Goal: Ask a question

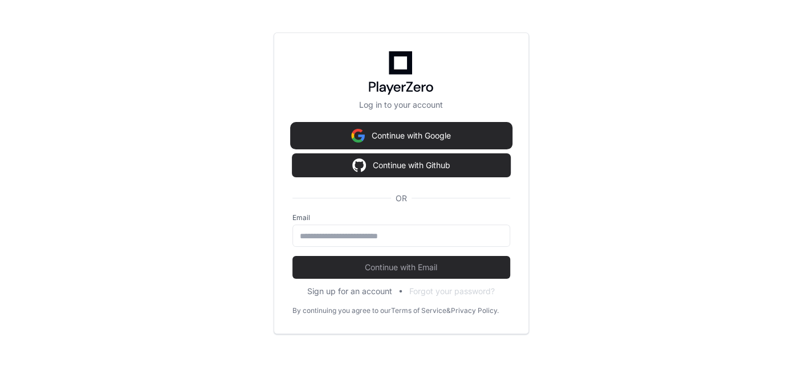
click at [425, 137] on button "Continue with Google" at bounding box center [402, 135] width 218 height 23
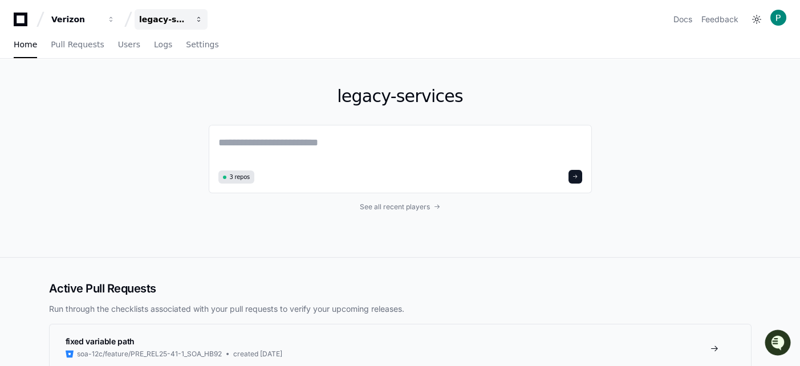
click at [193, 20] on button "legacy-services" at bounding box center [171, 19] width 73 height 21
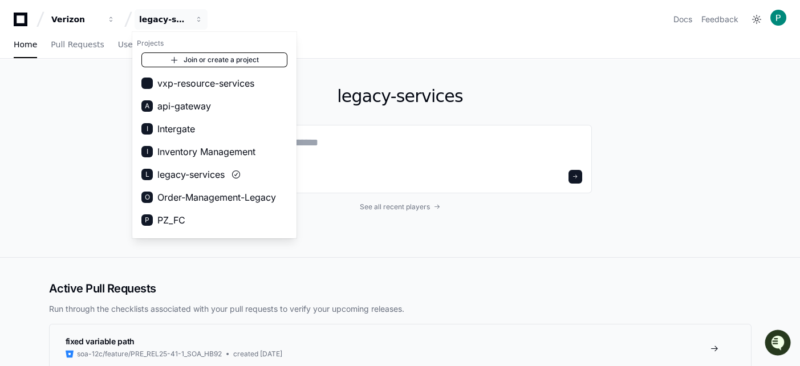
click at [197, 55] on link "Join or create a project" at bounding box center [214, 59] width 146 height 15
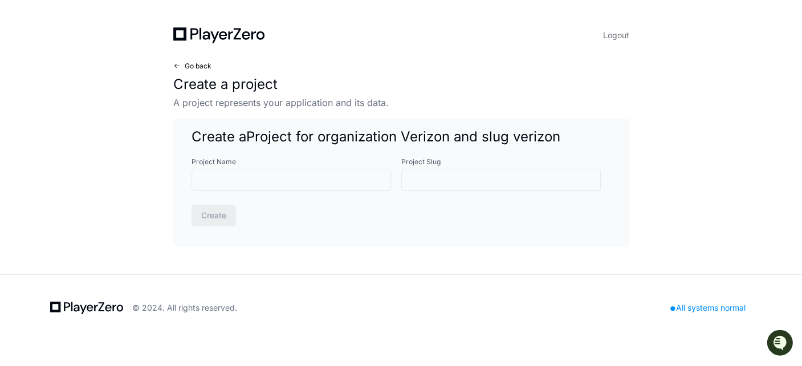
click at [197, 64] on span "Go back" at bounding box center [198, 66] width 27 height 9
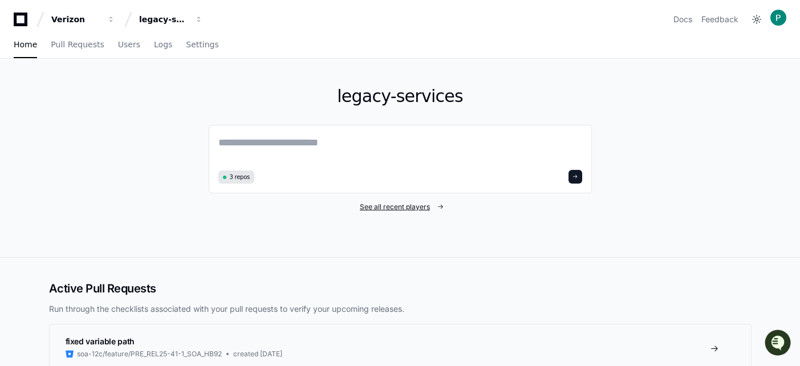
click at [383, 203] on span "See all recent players" at bounding box center [395, 206] width 70 height 9
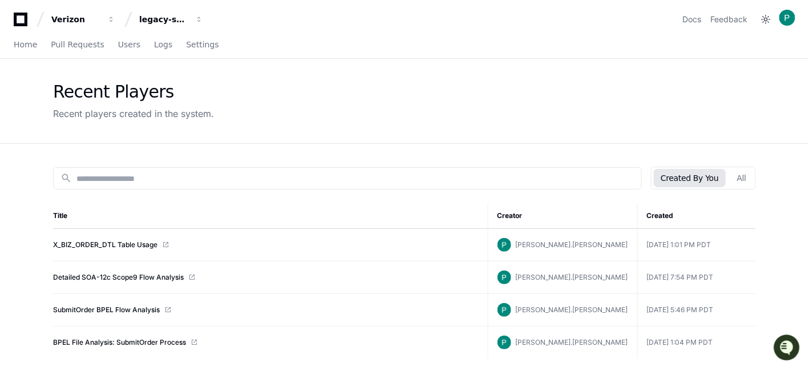
click at [360, 104] on div "Recent Players Recent players created in the system." at bounding box center [404, 101] width 703 height 39
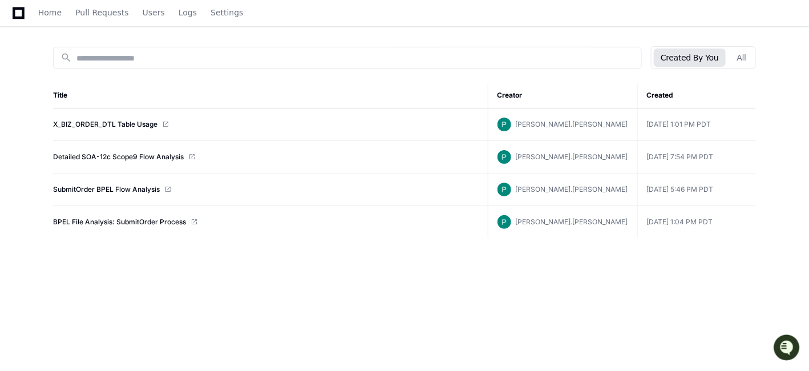
scroll to position [127, 0]
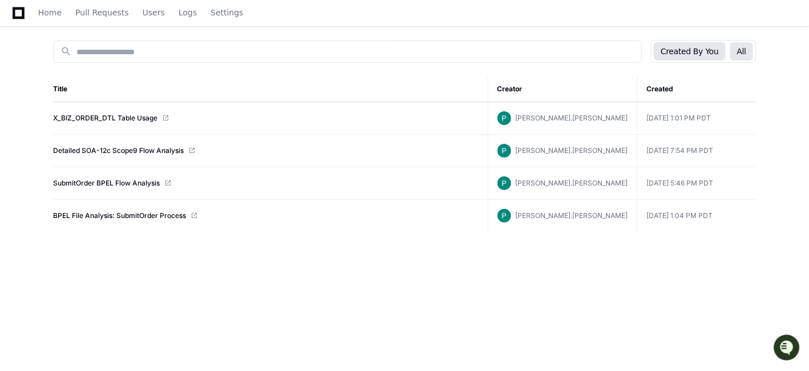
click at [749, 49] on button "All" at bounding box center [741, 51] width 23 height 18
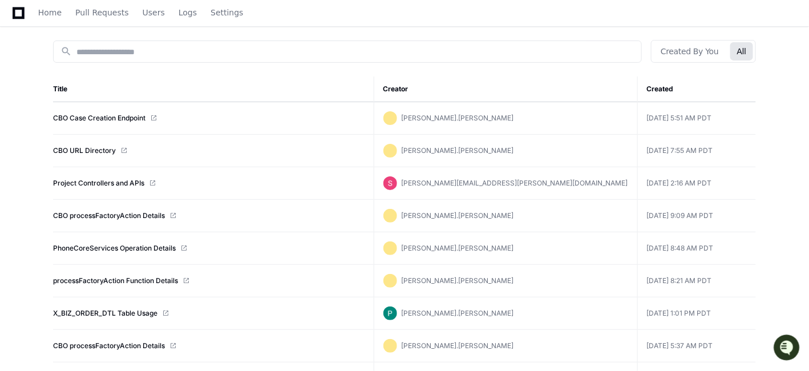
click at [800, 140] on app-recent-players "Recent Players Recent players created in the system. search Created By You All …" at bounding box center [404, 369] width 809 height 875
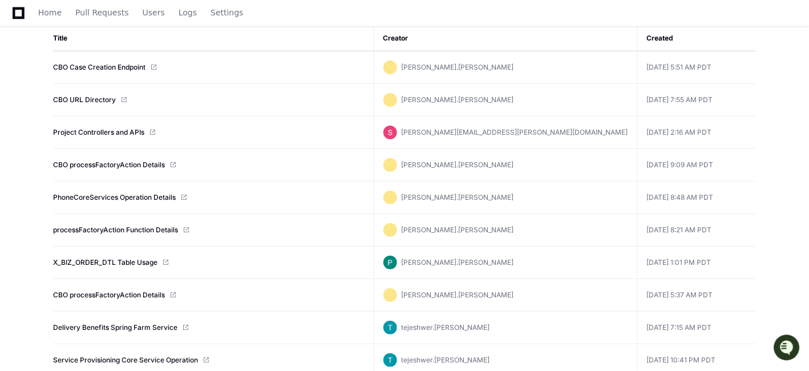
scroll to position [202, 0]
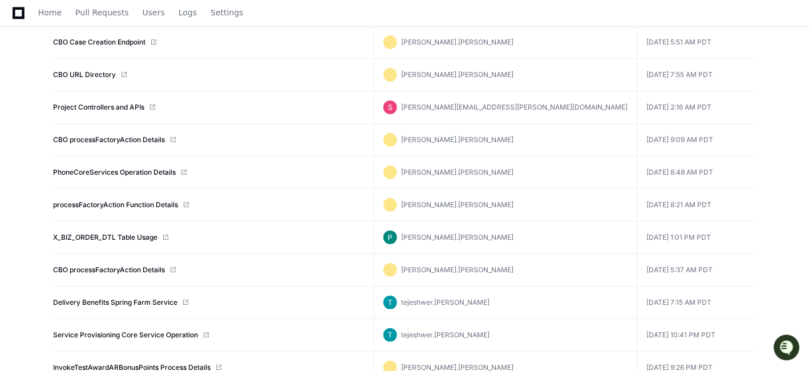
click at [776, 256] on app-recent-players "Recent Players Recent players created in the system. search Created By You All …" at bounding box center [404, 293] width 809 height 875
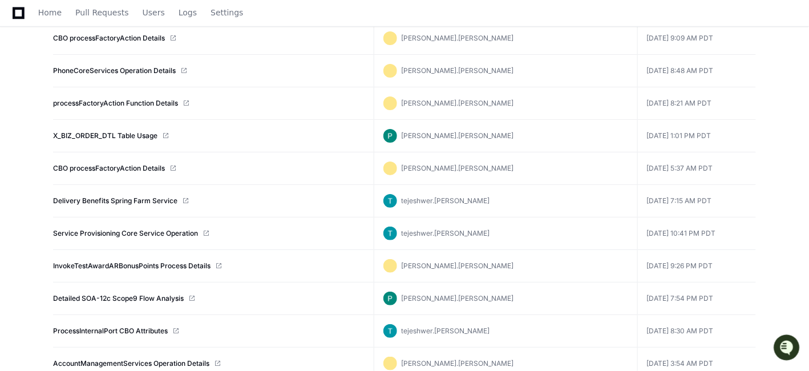
scroll to position [329, 0]
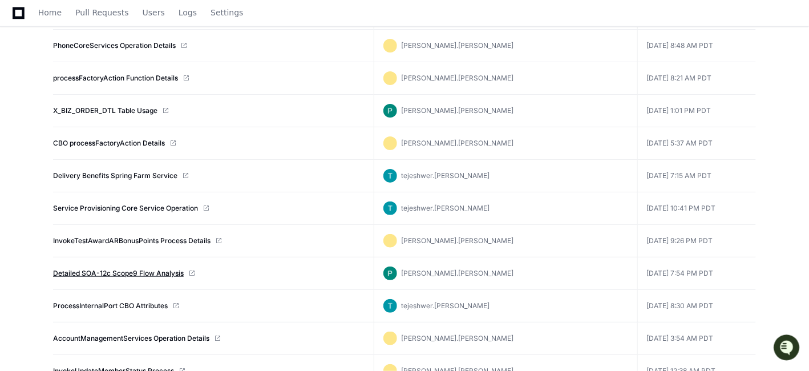
click at [151, 269] on link "Detailed SOA-12c Scope9 Flow Analysis" at bounding box center [118, 273] width 131 height 9
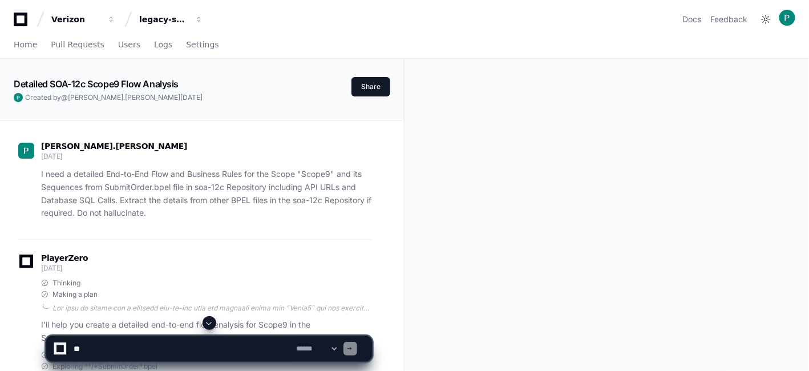
click at [206, 325] on span at bounding box center [209, 322] width 9 height 9
click at [211, 326] on span at bounding box center [209, 322] width 9 height 9
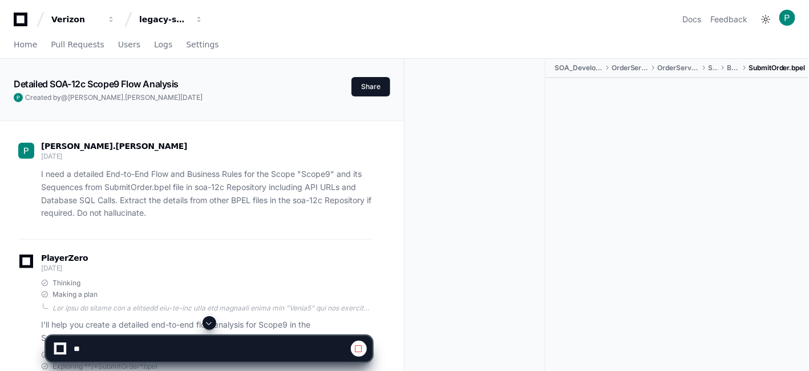
click at [211, 326] on span at bounding box center [209, 322] width 9 height 9
click at [209, 323] on span at bounding box center [209, 322] width 9 height 9
click at [210, 325] on span at bounding box center [209, 322] width 9 height 9
click at [209, 319] on span at bounding box center [209, 322] width 9 height 9
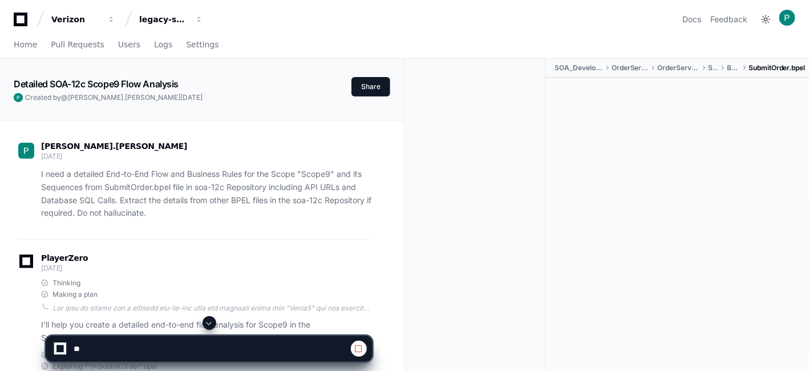
click at [208, 323] on span at bounding box center [209, 322] width 9 height 9
click at [215, 325] on button at bounding box center [209, 323] width 14 height 14
click at [489, 252] on div at bounding box center [479, 229] width 132 height 341
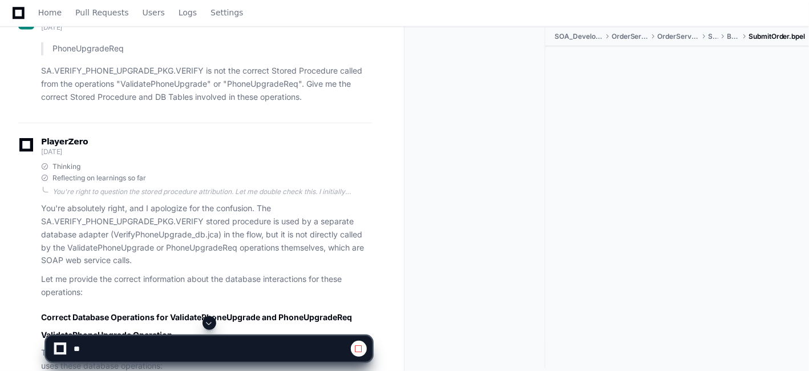
click at [542, 149] on div at bounding box center [479, 197] width 132 height 341
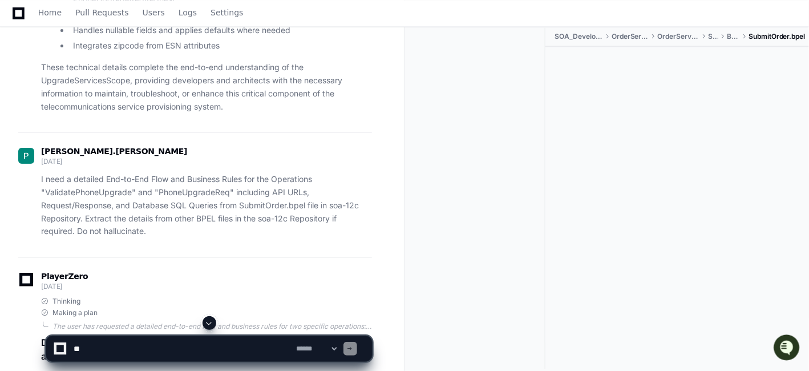
scroll to position [13526, 0]
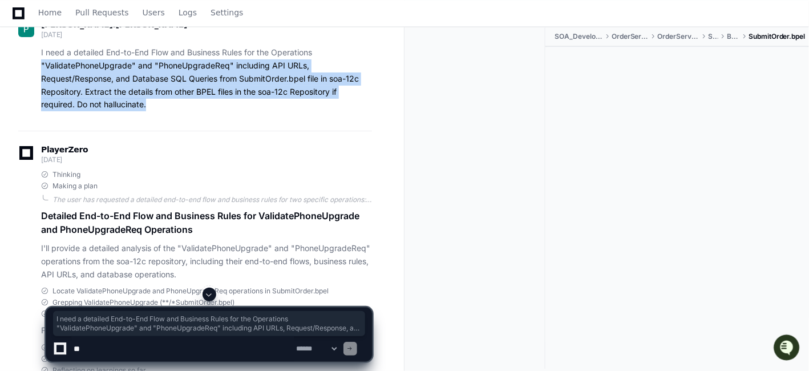
drag, startPoint x: 147, startPoint y: 207, endPoint x: 33, endPoint y: 149, distance: 127.3
click at [33, 131] on div "parag.soman 23 days ago I need a detailed End-to-End Flow and Business Rules fo…" at bounding box center [195, 68] width 354 height 125
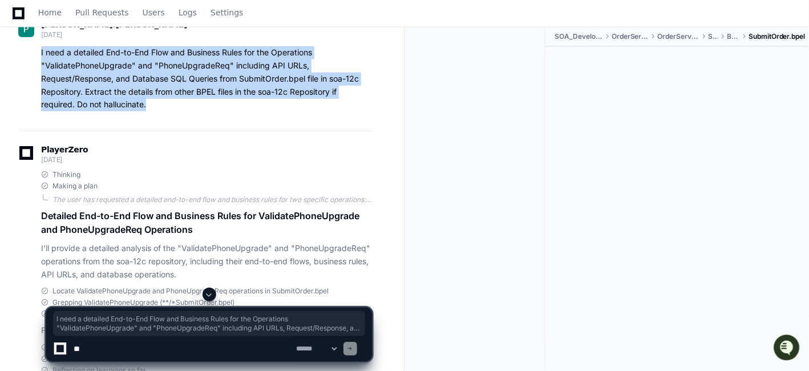
copy p "I need a detailed End-to-End Flow and Business Rules for the Operations "Valida…"
click at [704, 196] on div at bounding box center [676, 196] width 263 height 298
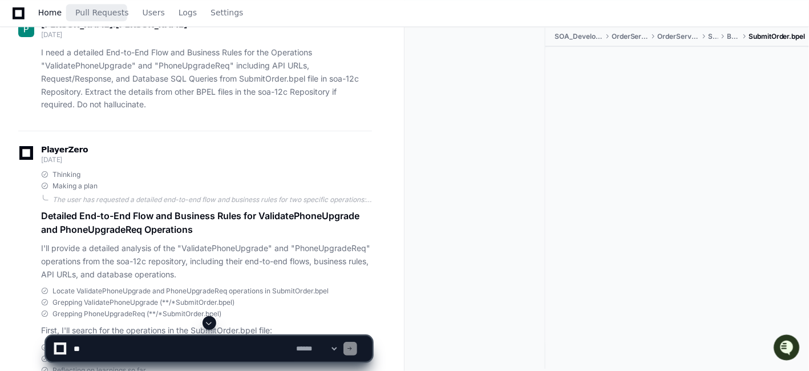
click at [47, 14] on span "Home" at bounding box center [49, 12] width 23 height 7
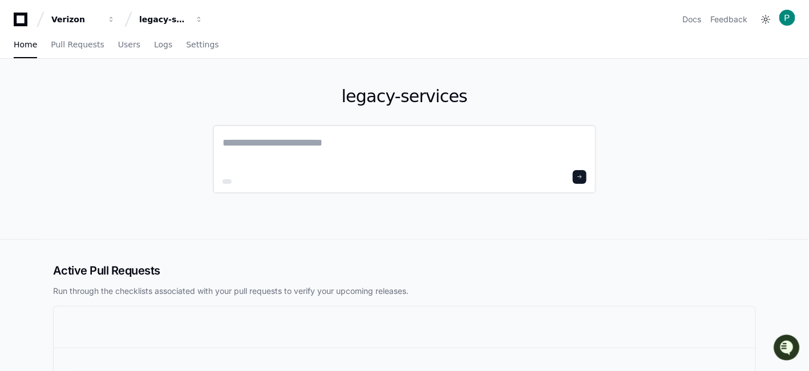
click at [294, 139] on textarea at bounding box center [404, 151] width 364 height 32
paste textarea "**********"
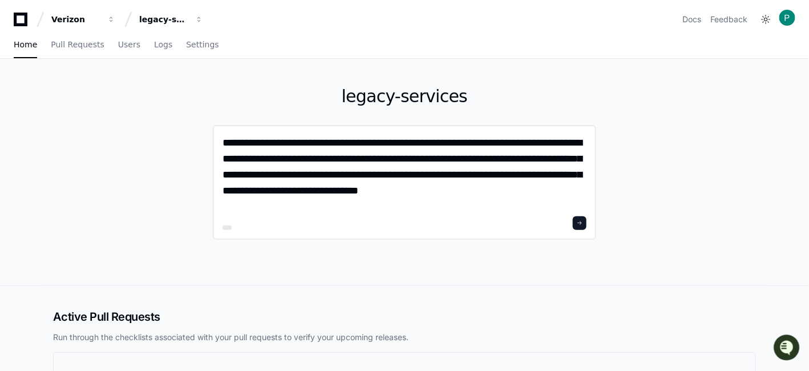
type textarea "**********"
click at [582, 221] on span at bounding box center [580, 223] width 6 height 6
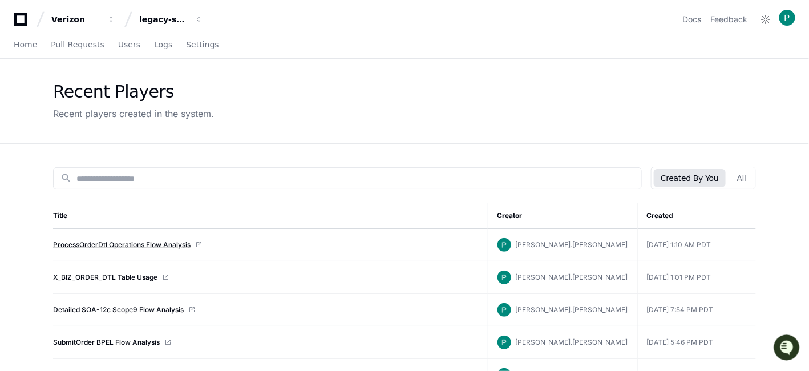
click at [128, 243] on link "ProcessOrderDtl Operations Flow Analysis" at bounding box center [121, 244] width 137 height 9
click at [125, 242] on link "ProcessOrderDtl Operations Flow Analysis" at bounding box center [121, 244] width 137 height 9
click at [26, 41] on span "Home" at bounding box center [25, 44] width 23 height 7
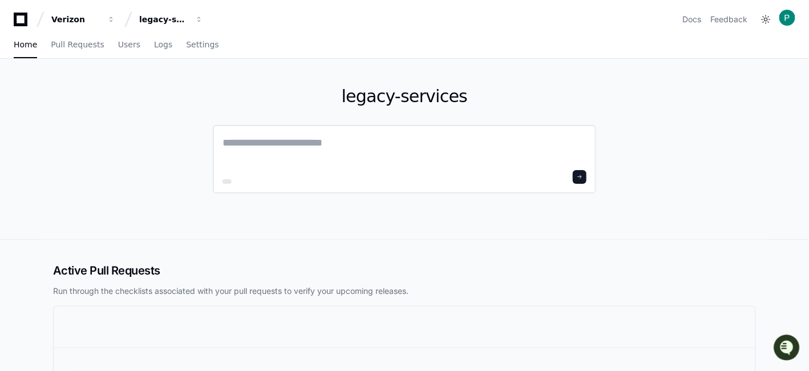
click at [293, 139] on textarea at bounding box center [404, 151] width 364 height 32
paste textarea "**********"
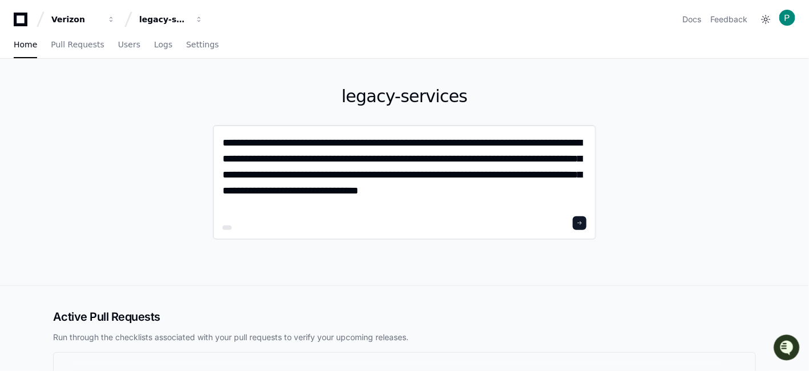
type textarea "**********"
click at [582, 220] on span at bounding box center [580, 223] width 6 height 6
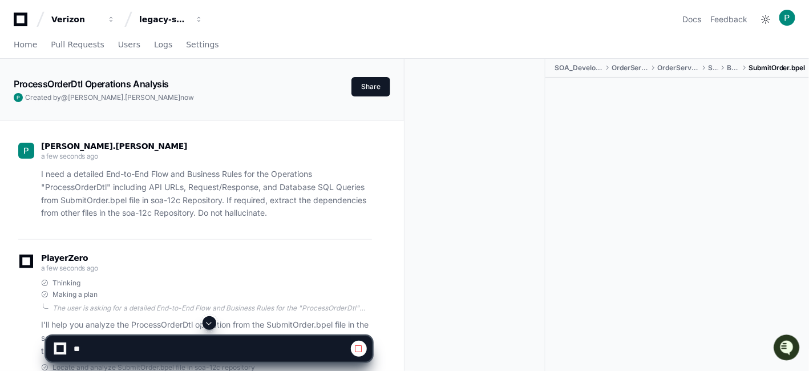
click at [212, 322] on span at bounding box center [209, 322] width 9 height 9
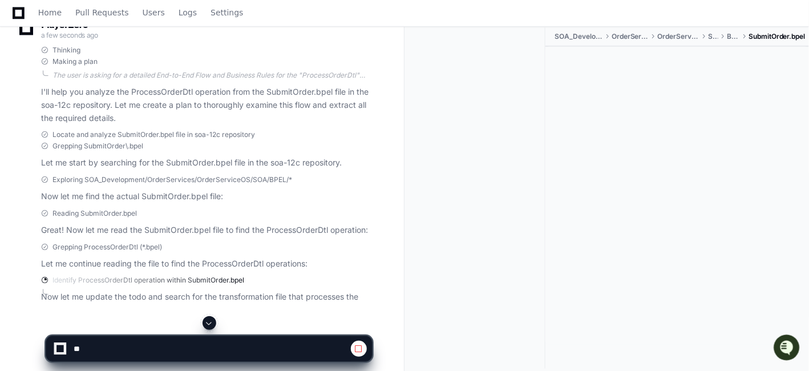
scroll to position [234, 0]
click at [209, 322] on span at bounding box center [209, 322] width 9 height 9
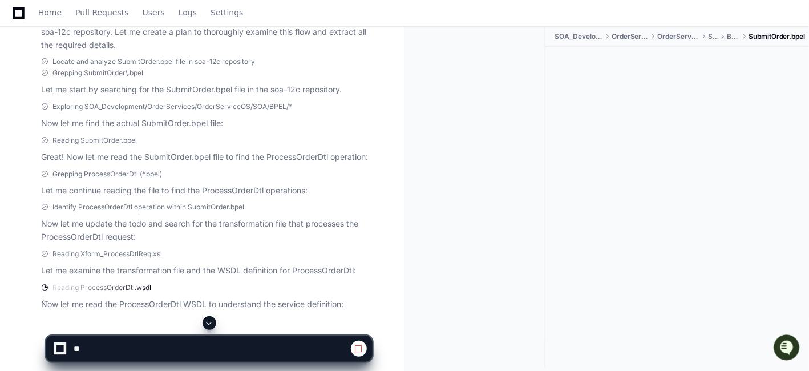
click at [210, 320] on span at bounding box center [209, 322] width 9 height 9
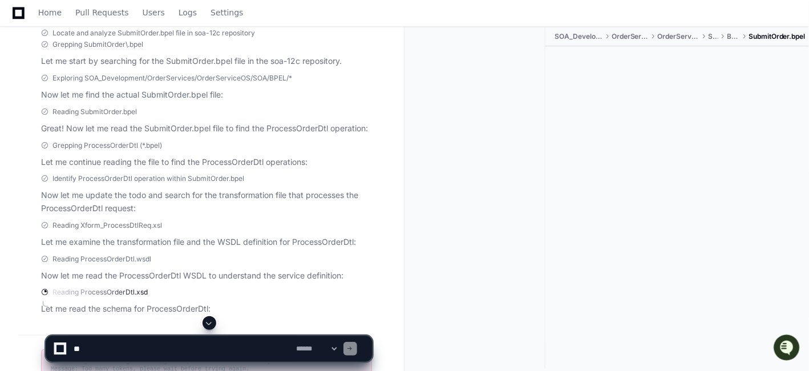
click at [209, 325] on span at bounding box center [209, 322] width 9 height 9
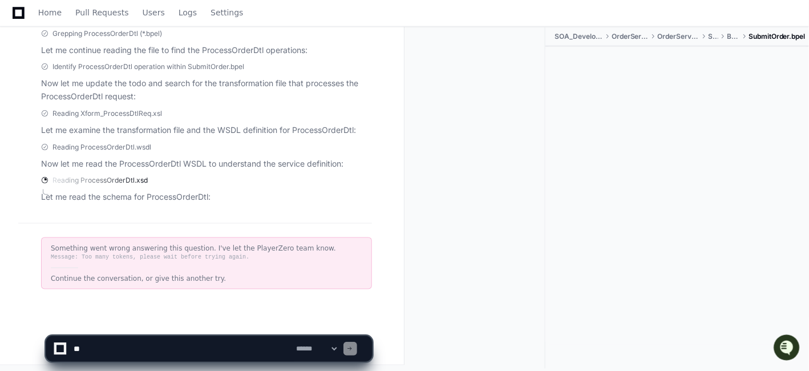
scroll to position [448, 0]
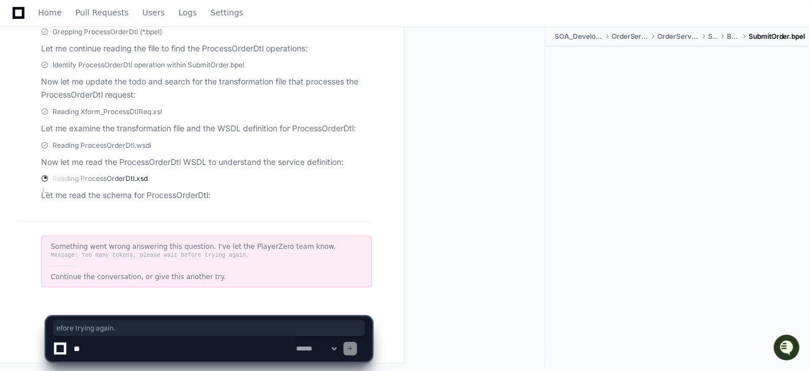
drag, startPoint x: 173, startPoint y: 253, endPoint x: 308, endPoint y: 250, distance: 134.6
click at [308, 251] on div "Message: Too many tokens, please wait before trying again." at bounding box center [206, 255] width 311 height 9
click at [337, 242] on div "Something went wrong answering this question. I've let the PlayerZero team know." at bounding box center [206, 246] width 311 height 9
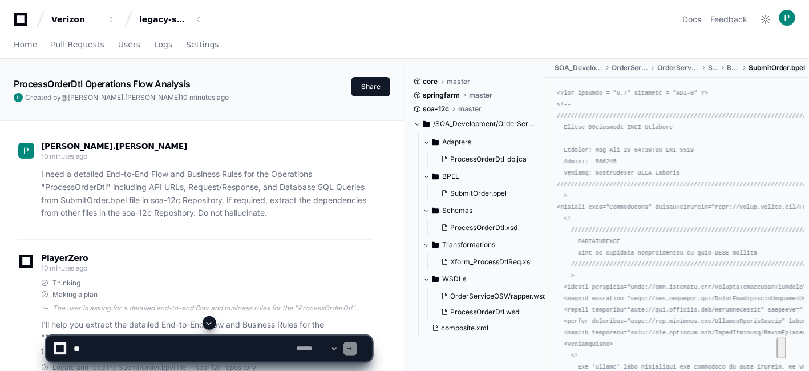
click at [210, 325] on span at bounding box center [209, 322] width 9 height 9
